Goal: Transaction & Acquisition: Purchase product/service

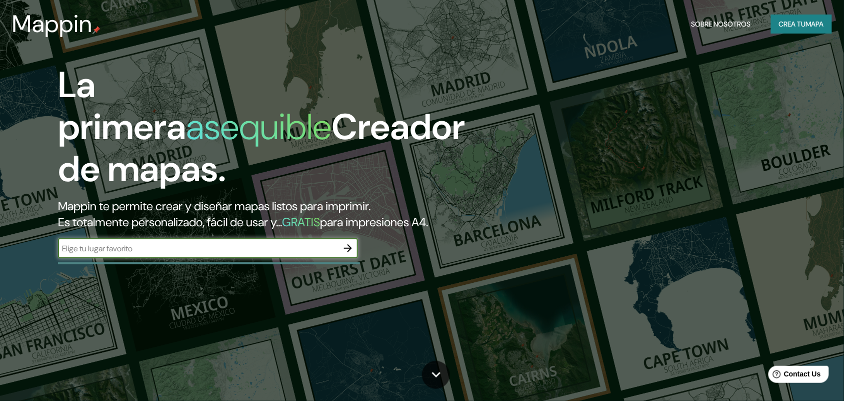
click at [779, 24] on font "Crea tu" at bounding box center [792, 24] width 27 height 9
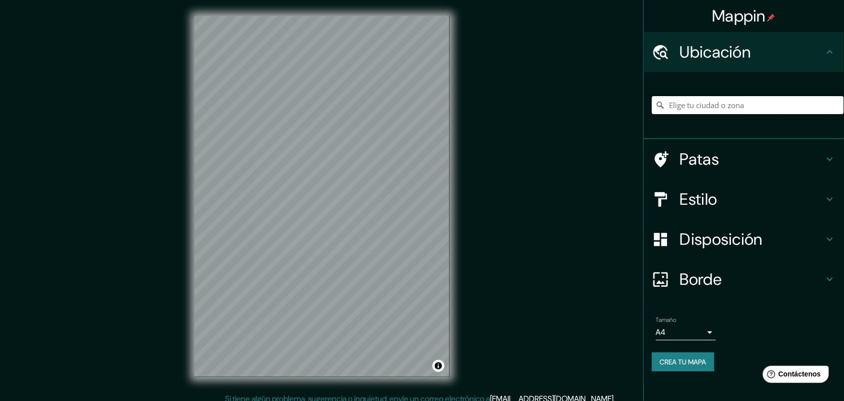
click at [678, 113] on input "Elige tu ciudad o zona" at bounding box center [748, 105] width 192 height 18
type input "[GEOGRAPHIC_DATA], [GEOGRAPHIC_DATA], [GEOGRAPHIC_DATA]"
click at [727, 189] on h4 "Estilo" at bounding box center [752, 199] width 144 height 20
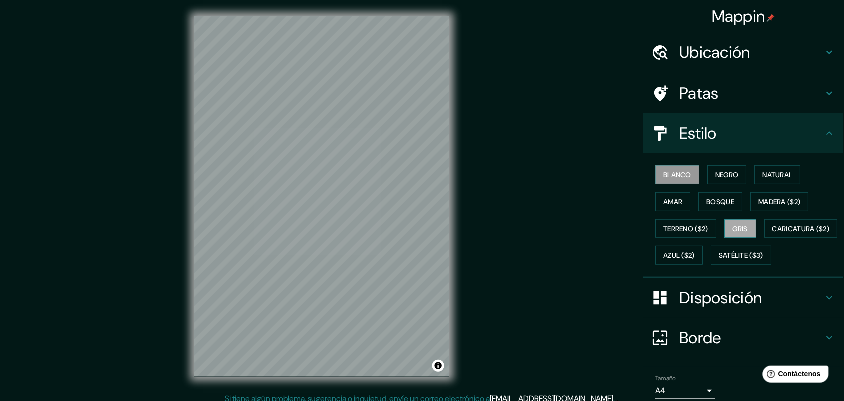
click at [740, 231] on font "Gris" at bounding box center [741, 228] width 15 height 9
click at [696, 256] on font "Azul ($2)" at bounding box center [680, 255] width 32 height 9
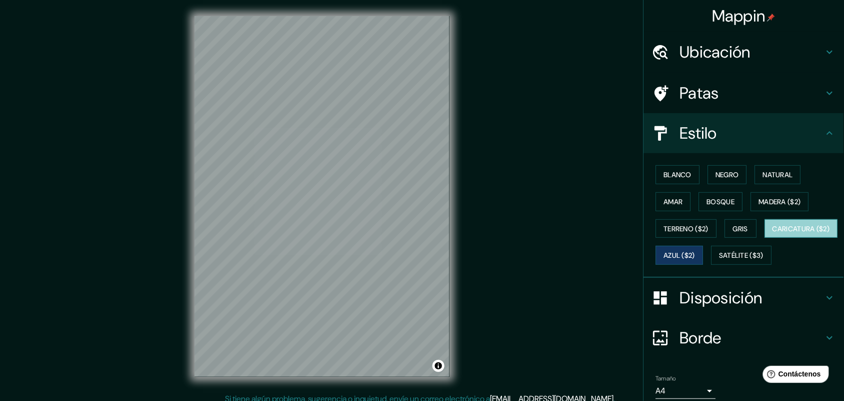
click at [773, 233] on font "Caricatura ($2)" at bounding box center [802, 228] width 58 height 9
click at [712, 265] on button "Satélite ($3)" at bounding box center [742, 255] width 61 height 19
click at [696, 258] on font "Azul ($2)" at bounding box center [680, 255] width 32 height 13
click at [763, 175] on font "Natural" at bounding box center [778, 174] width 30 height 9
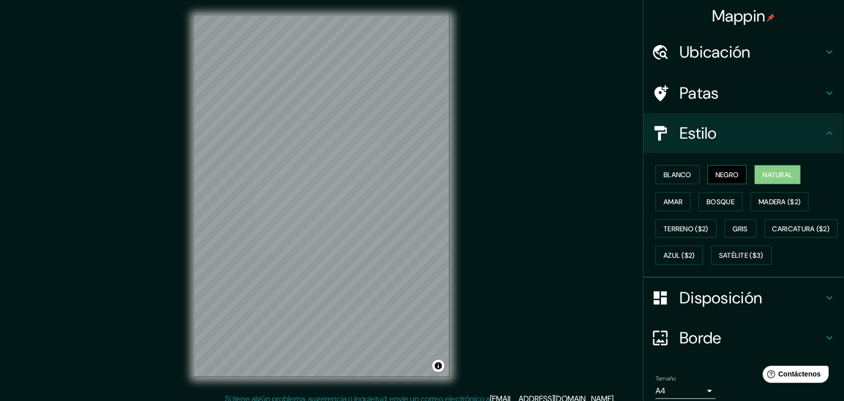
click at [724, 170] on font "Negro" at bounding box center [728, 174] width 24 height 9
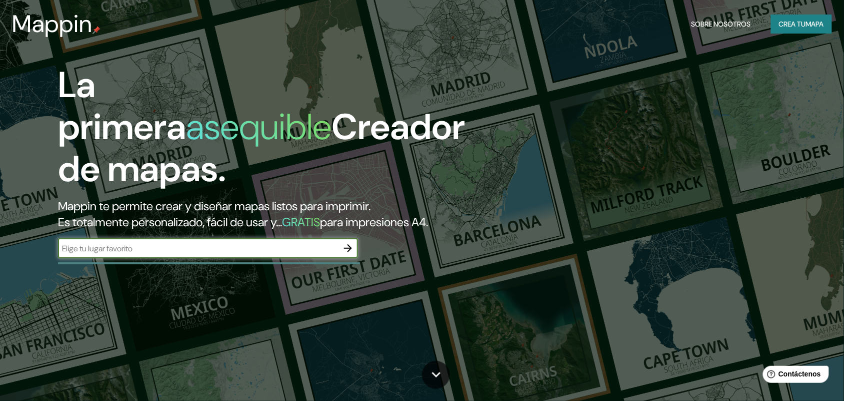
click at [782, 16] on button "Crea tu mapa" at bounding box center [801, 24] width 61 height 19
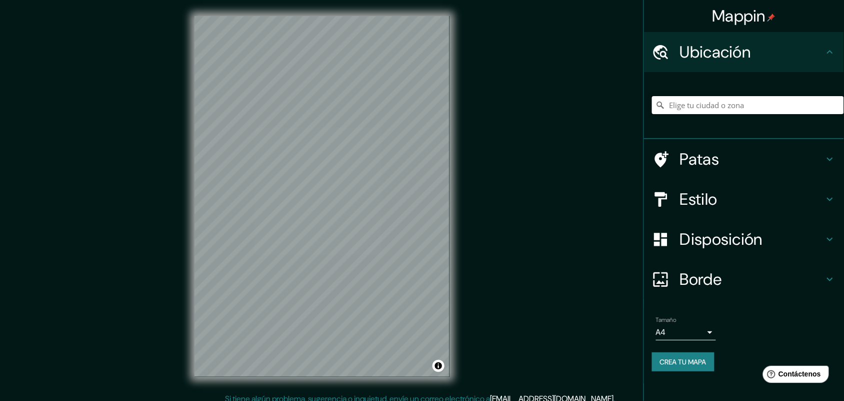
click at [726, 108] on input "Elige tu ciudad o zona" at bounding box center [748, 105] width 192 height 18
type input "[GEOGRAPHIC_DATA], [GEOGRAPHIC_DATA], [GEOGRAPHIC_DATA]"
click at [708, 203] on font "Estilo" at bounding box center [699, 199] width 38 height 21
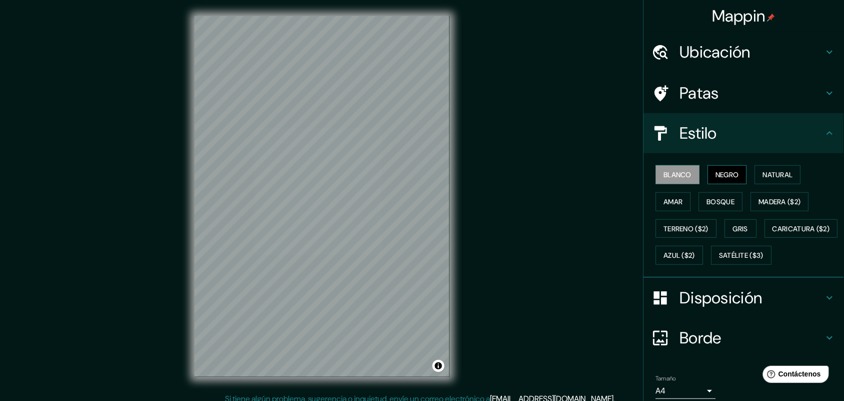
click at [719, 176] on font "Negro" at bounding box center [728, 174] width 24 height 9
click at [678, 175] on font "Blanco" at bounding box center [678, 174] width 28 height 9
click at [716, 174] on font "Negro" at bounding box center [728, 174] width 24 height 9
click at [763, 172] on font "Natural" at bounding box center [778, 174] width 30 height 9
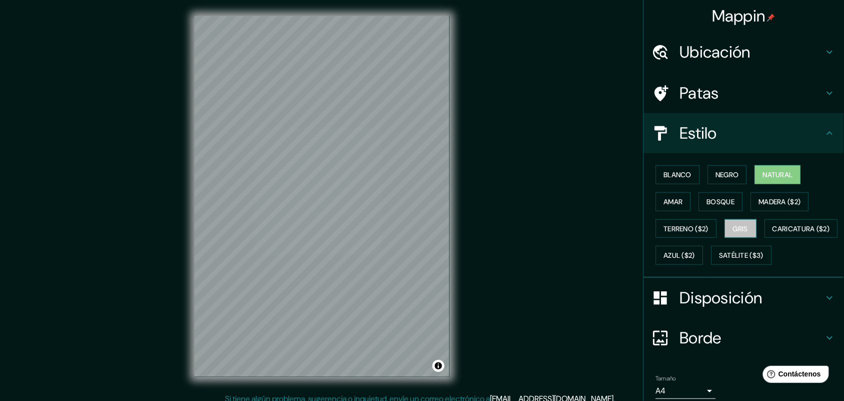
click at [725, 228] on button "Gris" at bounding box center [741, 228] width 32 height 19
click at [759, 203] on font "Madera ($2)" at bounding box center [780, 201] width 42 height 9
click at [763, 180] on font "Natural" at bounding box center [778, 174] width 30 height 13
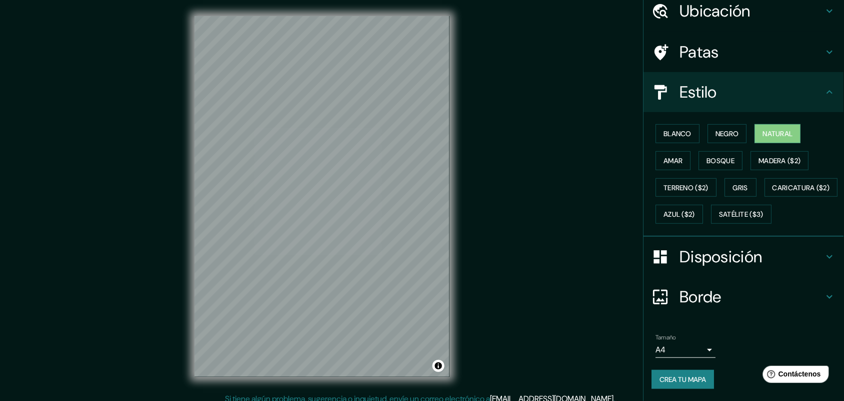
scroll to position [65, 0]
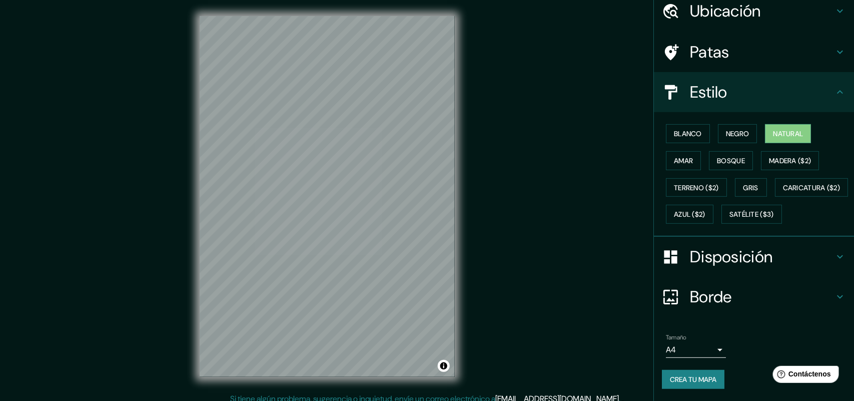
click at [693, 355] on body "Mappin Ubicación Lima, Provincia de Lima, Perú Lima Provincia de Lima, Perú Lim…" at bounding box center [427, 200] width 854 height 401
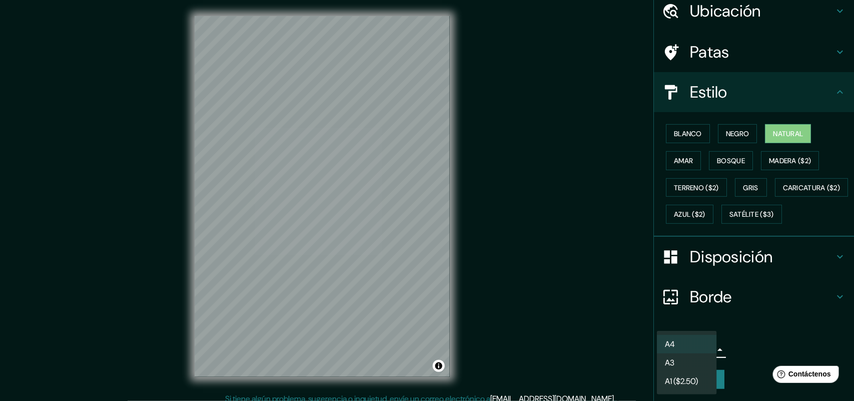
click at [687, 363] on li "A3" at bounding box center [687, 362] width 60 height 19
type input "a4"
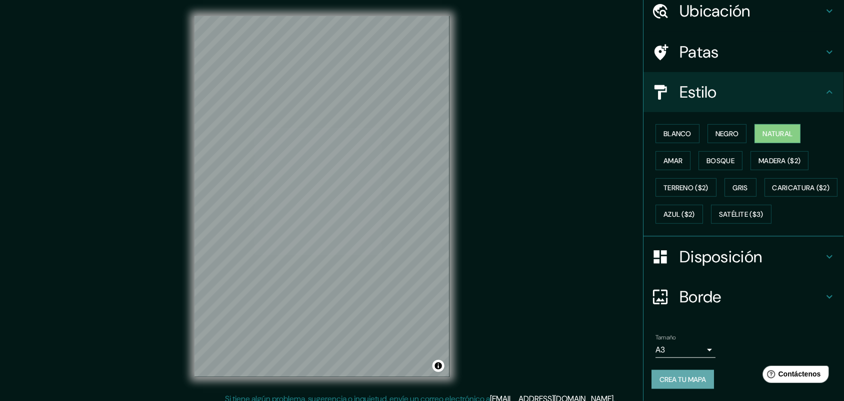
click at [682, 374] on font "Crea tu mapa" at bounding box center [683, 379] width 47 height 13
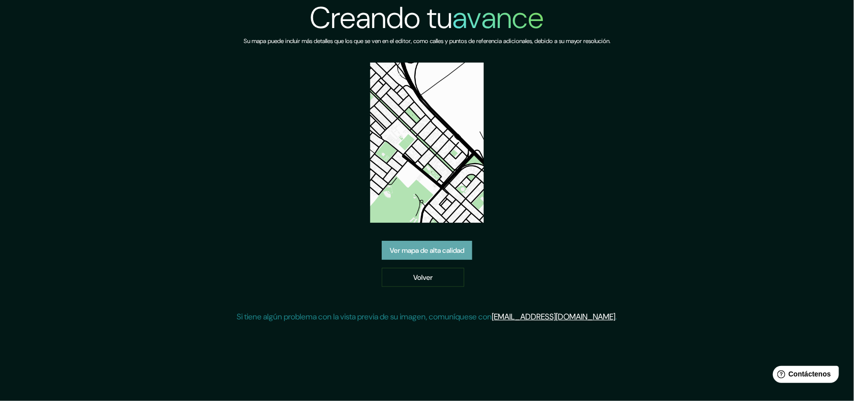
click at [422, 242] on link "Ver mapa de alta calidad" at bounding box center [427, 250] width 91 height 19
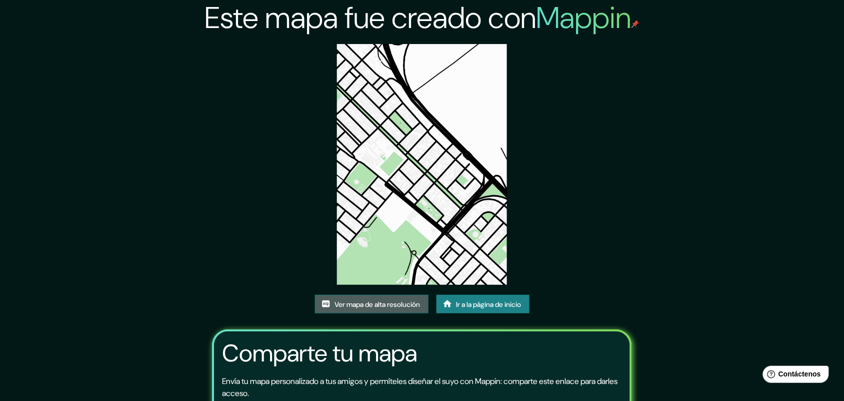
click at [371, 299] on font "Ver mapa de alta resolución" at bounding box center [378, 304] width 86 height 13
click at [471, 295] on link "Ir a la página de inicio" at bounding box center [483, 304] width 93 height 19
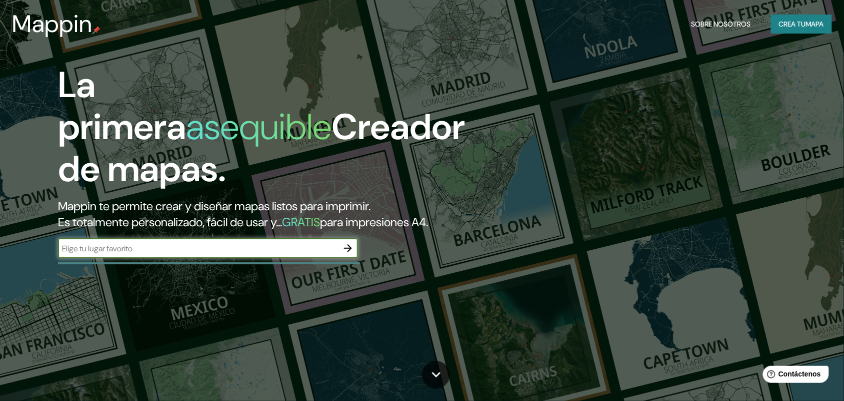
click at [790, 27] on font "Crea tu" at bounding box center [792, 24] width 27 height 9
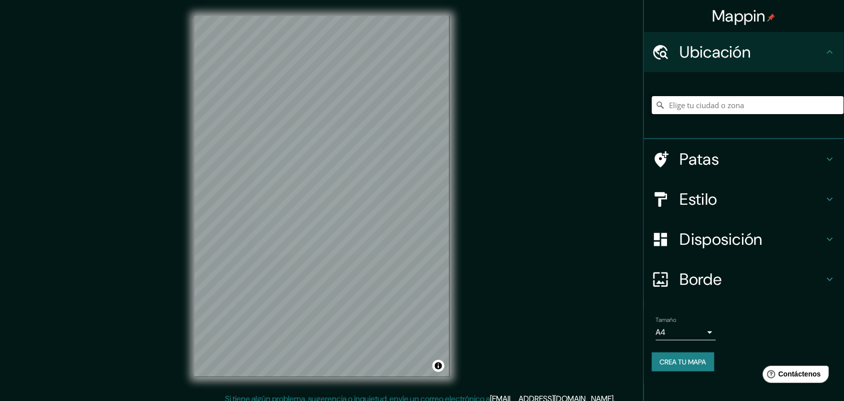
click at [751, 107] on input "Elige tu ciudad o zona" at bounding box center [748, 105] width 192 height 18
type input "[GEOGRAPHIC_DATA], [GEOGRAPHIC_DATA], [GEOGRAPHIC_DATA]"
click at [758, 200] on h4 "Estilo" at bounding box center [752, 199] width 144 height 20
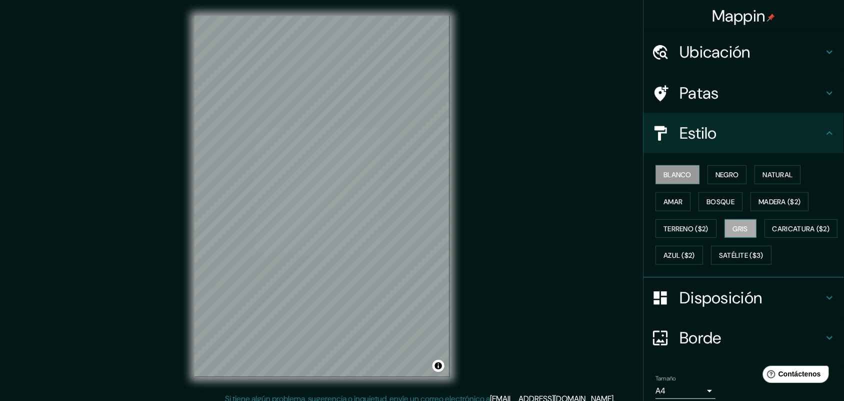
click at [747, 232] on button "Gris" at bounding box center [741, 228] width 32 height 19
click at [708, 174] on button "Negro" at bounding box center [728, 174] width 40 height 19
click at [176, 171] on div "Mappin Ubicación [GEOGRAPHIC_DATA], [GEOGRAPHIC_DATA], [GEOGRAPHIC_DATA] [GEOGR…" at bounding box center [422, 204] width 844 height 409
click at [487, 344] on div "Mappin Ubicación [GEOGRAPHIC_DATA], [GEOGRAPHIC_DATA], [GEOGRAPHIC_DATA] [GEOGR…" at bounding box center [422, 204] width 844 height 409
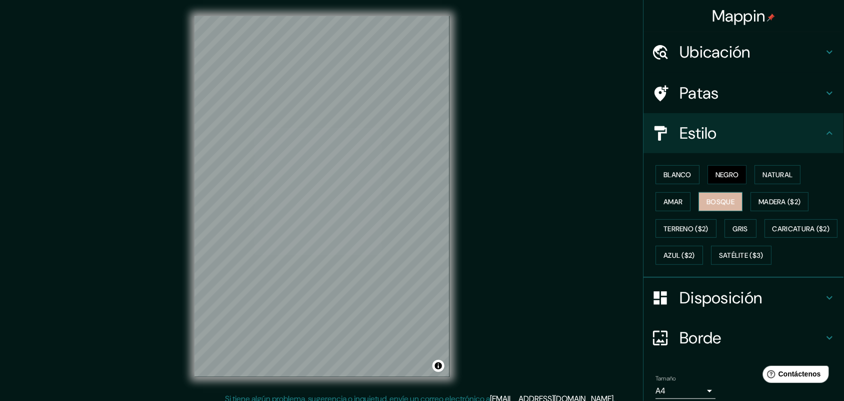
click at [719, 201] on font "Bosque" at bounding box center [721, 201] width 28 height 9
click at [676, 204] on button "Amar" at bounding box center [673, 201] width 35 height 19
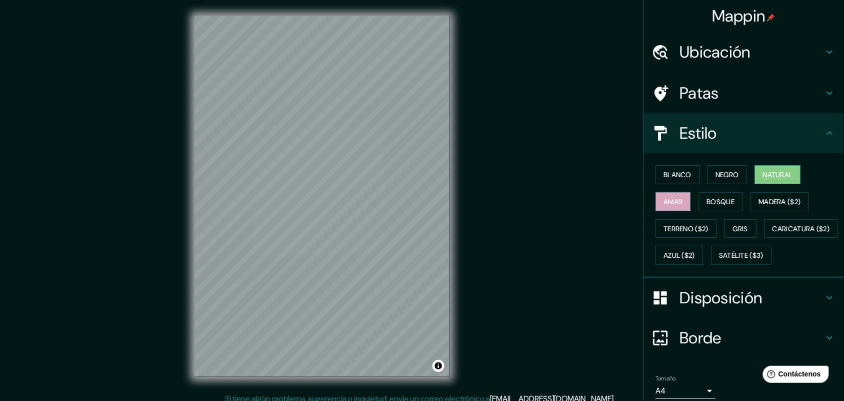
click at [763, 175] on font "Natural" at bounding box center [778, 174] width 30 height 9
click at [725, 223] on button "Gris" at bounding box center [741, 228] width 32 height 19
click at [725, 176] on font "Negro" at bounding box center [728, 174] width 24 height 9
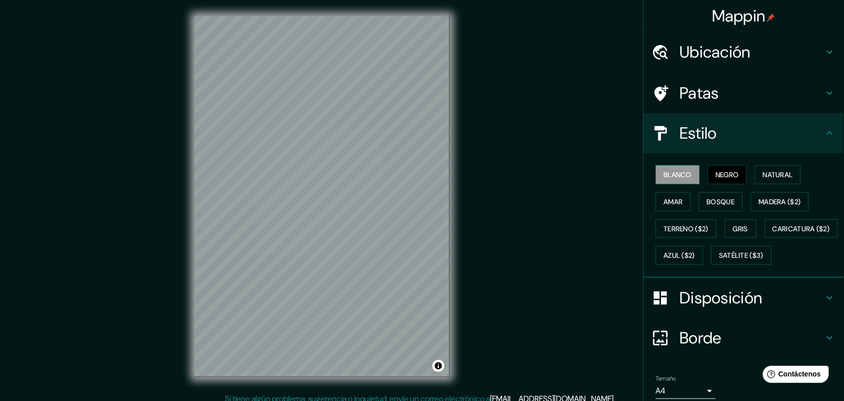
click at [684, 179] on font "Blanco" at bounding box center [678, 174] width 28 height 13
click at [716, 179] on font "Negro" at bounding box center [728, 174] width 24 height 13
click at [462, 289] on div "© Mapbox © OpenStreetMap Improve this map" at bounding box center [322, 196] width 287 height 393
click at [771, 181] on button "Natural" at bounding box center [778, 174] width 46 height 19
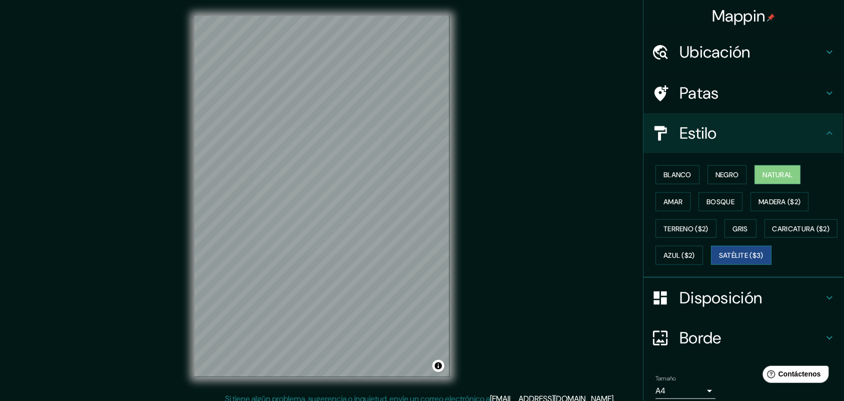
click at [720, 262] on font "Satélite ($3)" at bounding box center [742, 255] width 45 height 13
click at [670, 179] on font "Blanco" at bounding box center [678, 174] width 28 height 13
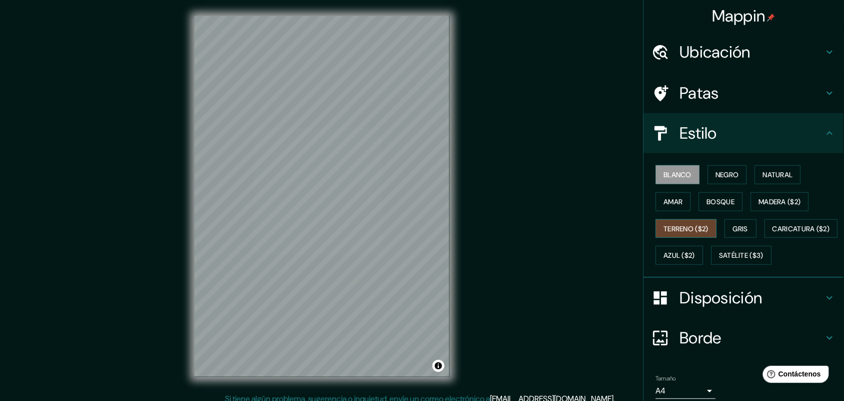
click at [692, 231] on font "Terreno ($2)" at bounding box center [686, 228] width 45 height 9
click at [696, 252] on font "Azul ($2)" at bounding box center [680, 255] width 32 height 9
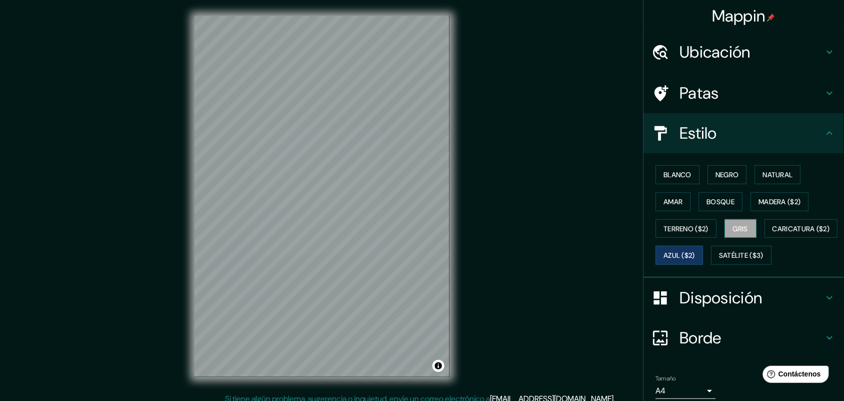
click at [734, 228] on font "Gris" at bounding box center [741, 228] width 15 height 9
click at [773, 233] on font "Caricatura ($2)" at bounding box center [802, 228] width 58 height 9
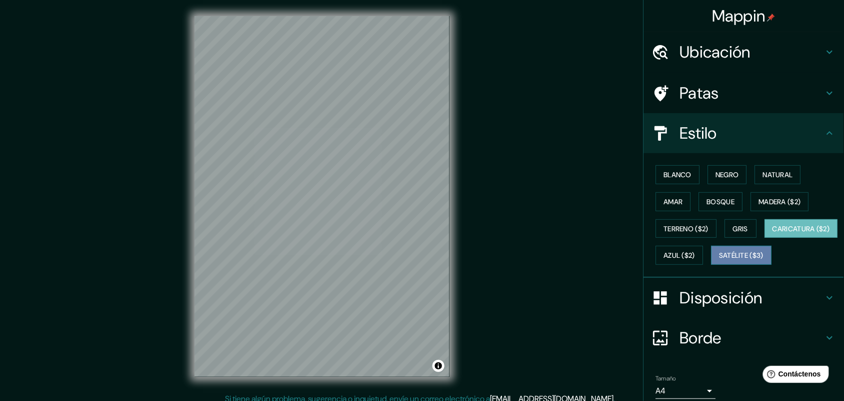
click at [712, 265] on button "Satélite ($3)" at bounding box center [742, 255] width 61 height 19
click at [492, 334] on div "Mappin Ubicación [GEOGRAPHIC_DATA], [GEOGRAPHIC_DATA], [GEOGRAPHIC_DATA] [GEOGR…" at bounding box center [422, 204] width 844 height 409
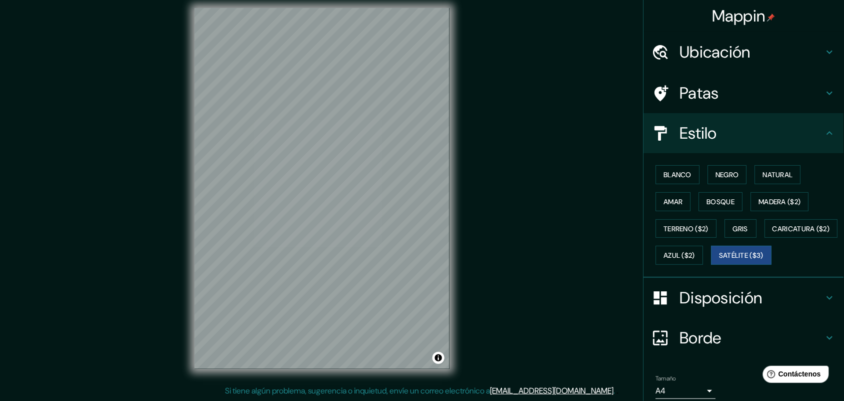
click at [323, 393] on html "Mappin Ubicación [GEOGRAPHIC_DATA], [GEOGRAPHIC_DATA], [GEOGRAPHIC_DATA] [GEOGR…" at bounding box center [422, 192] width 844 height 401
click at [673, 170] on font "Blanco" at bounding box center [678, 174] width 28 height 9
click at [720, 260] on font "Satélite ($3)" at bounding box center [742, 255] width 45 height 9
click at [464, 153] on div "© Mapbox © OpenStreetMap Improve this map © Maxar" at bounding box center [322, 188] width 287 height 393
click at [718, 174] on font "Negro" at bounding box center [728, 174] width 24 height 9
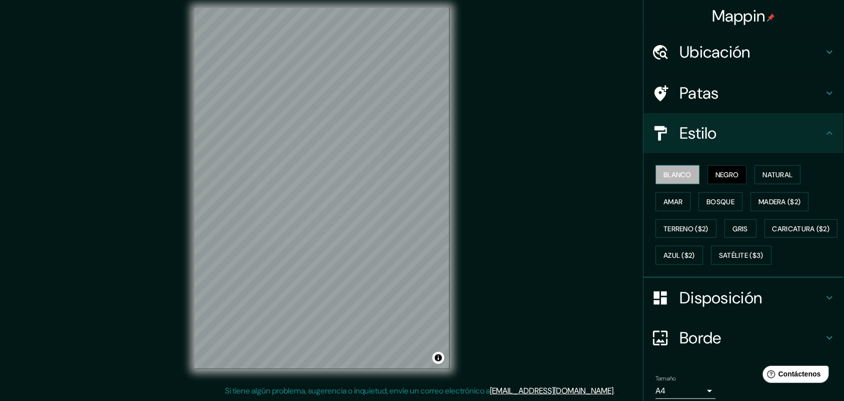
click at [667, 173] on font "Blanco" at bounding box center [678, 174] width 28 height 9
click at [720, 260] on font "Satélite ($3)" at bounding box center [742, 255] width 45 height 9
click at [664, 176] on font "Blanco" at bounding box center [678, 174] width 28 height 9
click at [720, 260] on font "Satélite ($3)" at bounding box center [742, 255] width 45 height 9
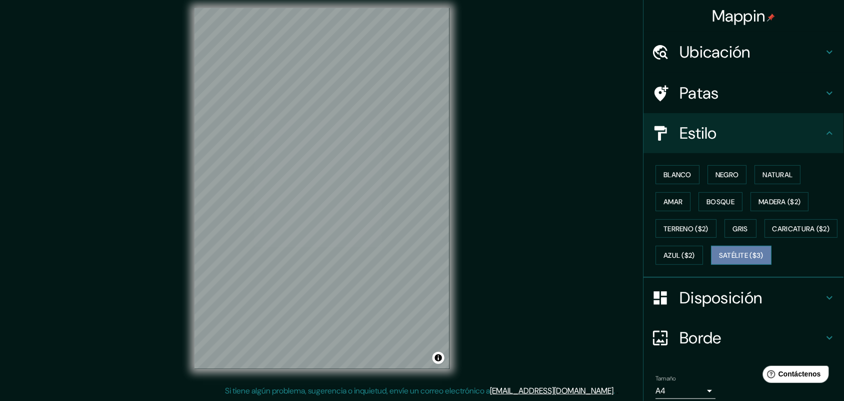
click at [720, 260] on font "Satélite ($3)" at bounding box center [742, 255] width 45 height 9
click at [674, 175] on font "Blanco" at bounding box center [678, 174] width 28 height 9
click at [720, 260] on font "Satélite ($3)" at bounding box center [742, 255] width 45 height 9
click at [509, 308] on div "Mappin Ubicación [GEOGRAPHIC_DATA], [GEOGRAPHIC_DATA], [GEOGRAPHIC_DATA] [GEOGR…" at bounding box center [422, 196] width 844 height 409
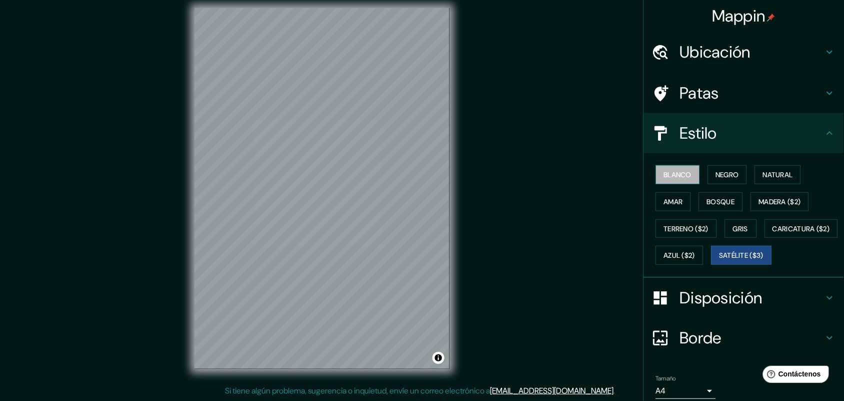
click at [664, 174] on font "Blanco" at bounding box center [678, 174] width 28 height 9
click at [720, 260] on font "Satélite ($3)" at bounding box center [742, 255] width 45 height 9
click at [670, 172] on font "Blanco" at bounding box center [678, 174] width 28 height 9
click at [712, 265] on button "Satélite ($3)" at bounding box center [742, 255] width 61 height 19
click at [670, 171] on font "Blanco" at bounding box center [678, 174] width 28 height 9
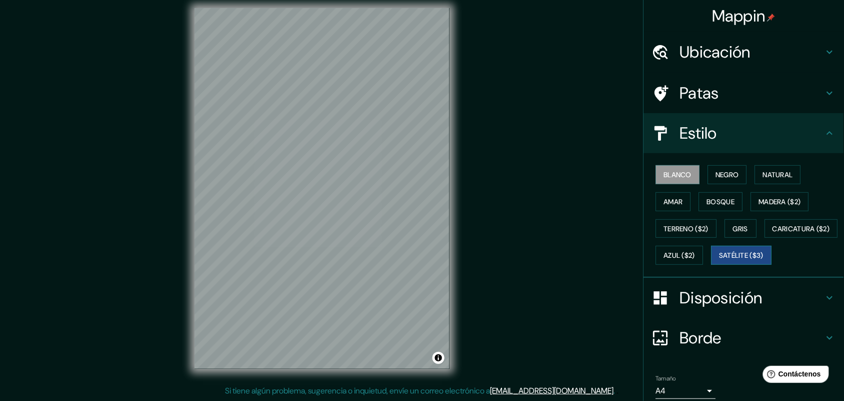
click at [720, 260] on font "Satélite ($3)" at bounding box center [742, 255] width 45 height 9
click at [656, 177] on button "Blanco" at bounding box center [678, 174] width 44 height 19
click at [489, 359] on div "Mappin Ubicación [GEOGRAPHIC_DATA], [GEOGRAPHIC_DATA], [GEOGRAPHIC_DATA] [GEOGR…" at bounding box center [422, 196] width 844 height 409
click at [720, 260] on font "Satélite ($3)" at bounding box center [742, 255] width 45 height 9
click at [670, 176] on font "Blanco" at bounding box center [678, 174] width 28 height 9
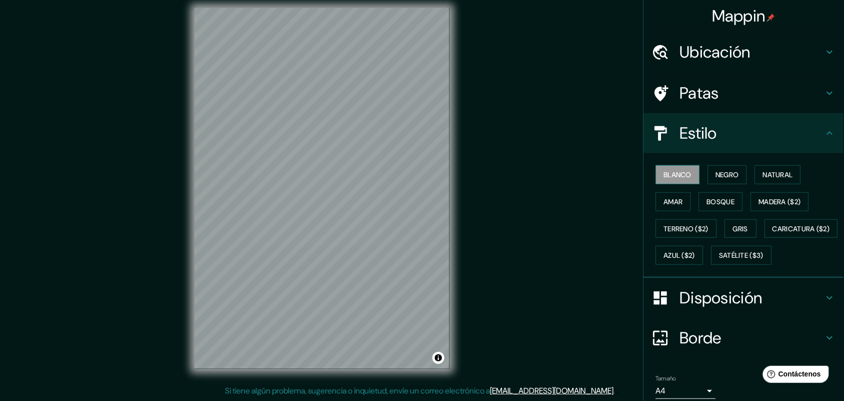
click at [670, 176] on font "Blanco" at bounding box center [678, 174] width 28 height 9
click at [720, 260] on font "Satélite ($3)" at bounding box center [742, 255] width 45 height 9
click at [675, 178] on font "Blanco" at bounding box center [678, 174] width 28 height 13
click at [720, 260] on font "Satélite ($3)" at bounding box center [742, 255] width 45 height 9
click at [670, 173] on font "Blanco" at bounding box center [678, 174] width 28 height 9
